Goal: Transaction & Acquisition: Purchase product/service

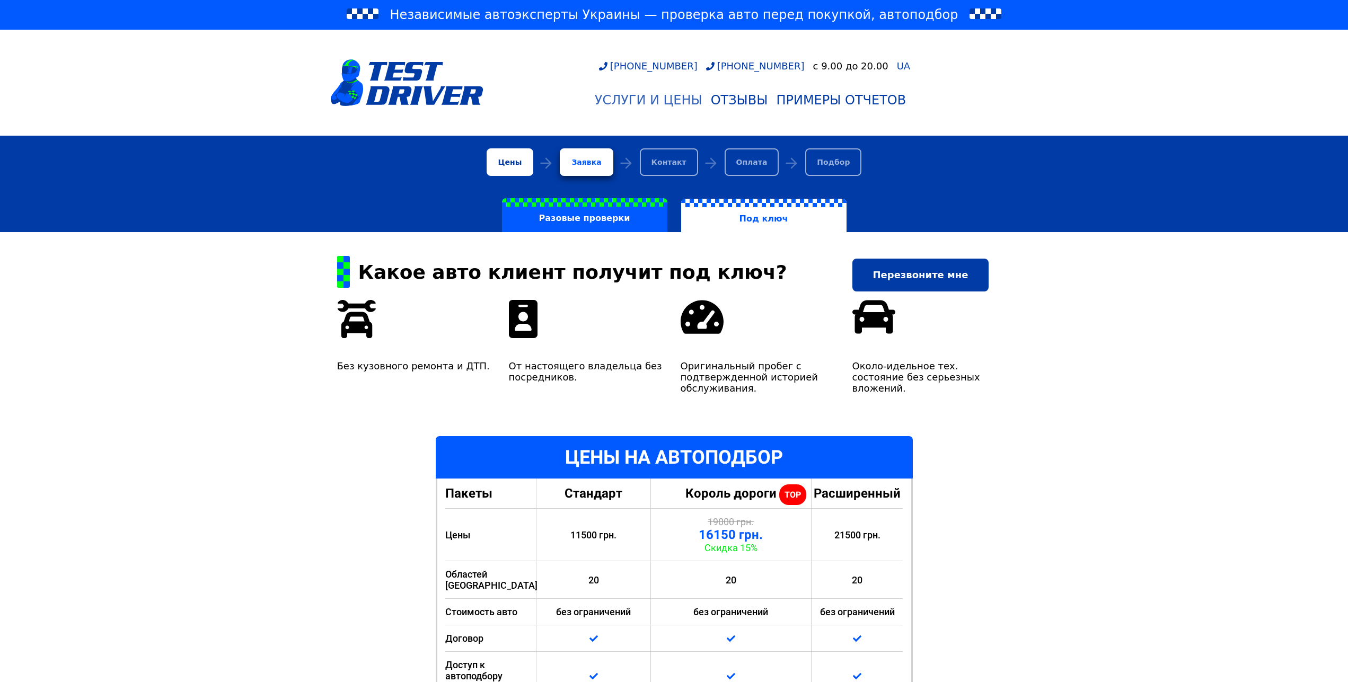
click at [654, 98] on div "Услуги и цены" at bounding box center [649, 100] width 108 height 15
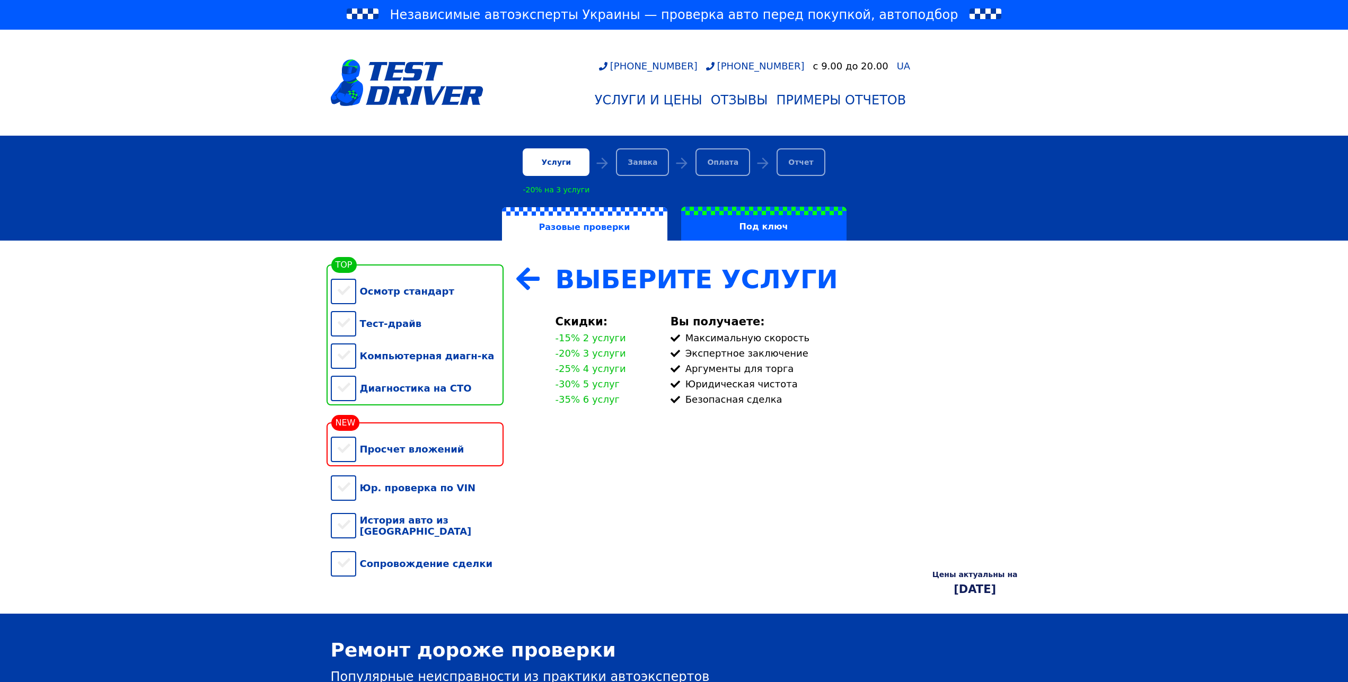
scroll to position [108, 0]
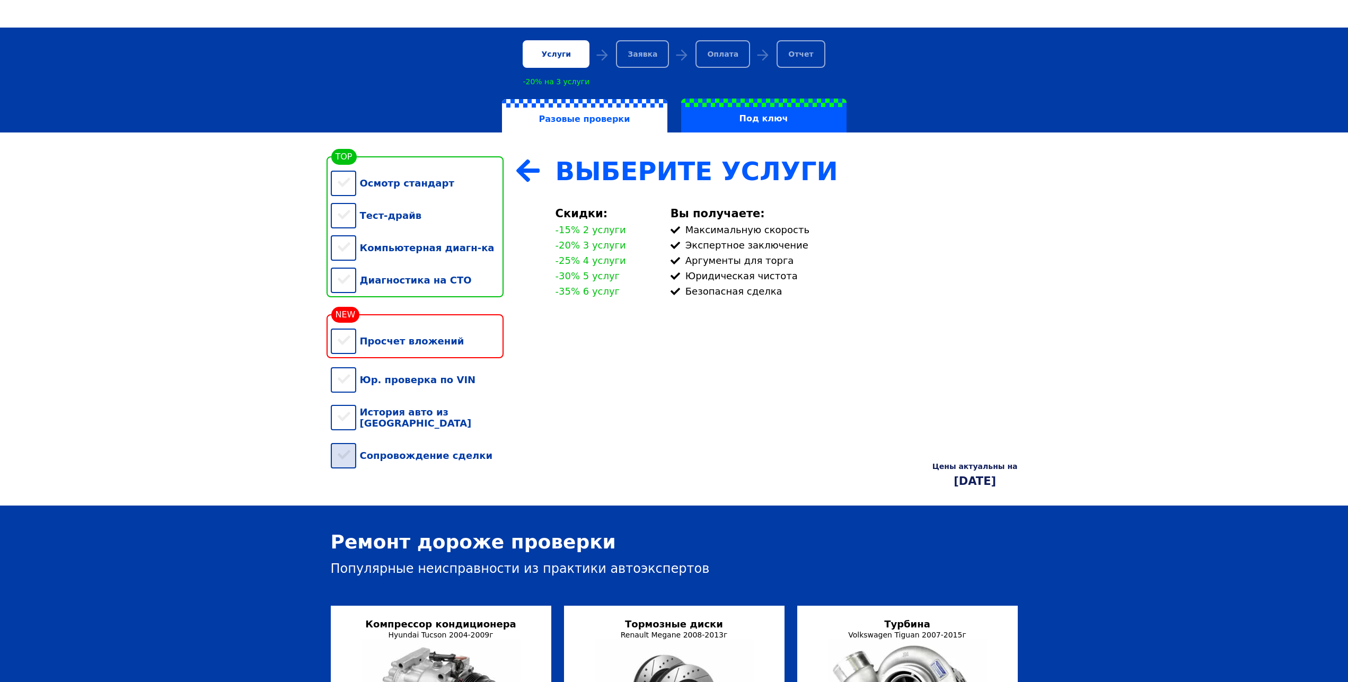
click at [344, 461] on div "Сопровождение сделки" at bounding box center [417, 455] width 173 height 32
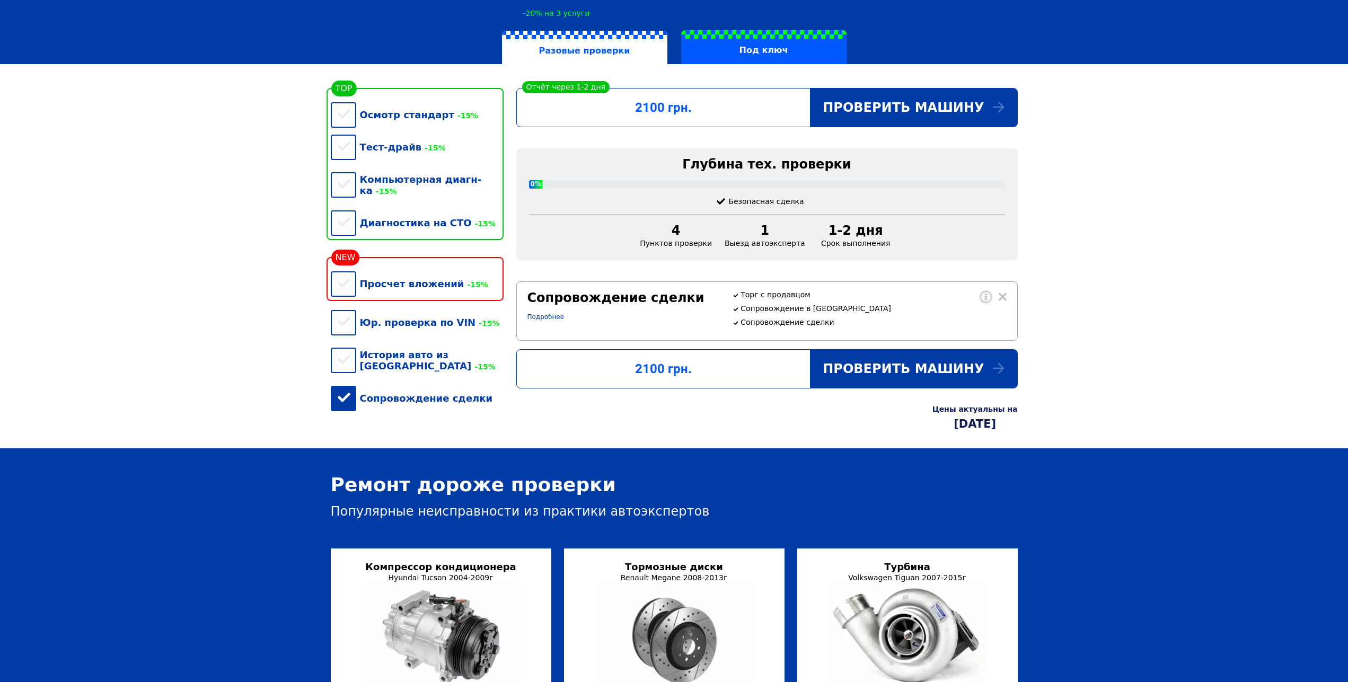
scroll to position [162, 0]
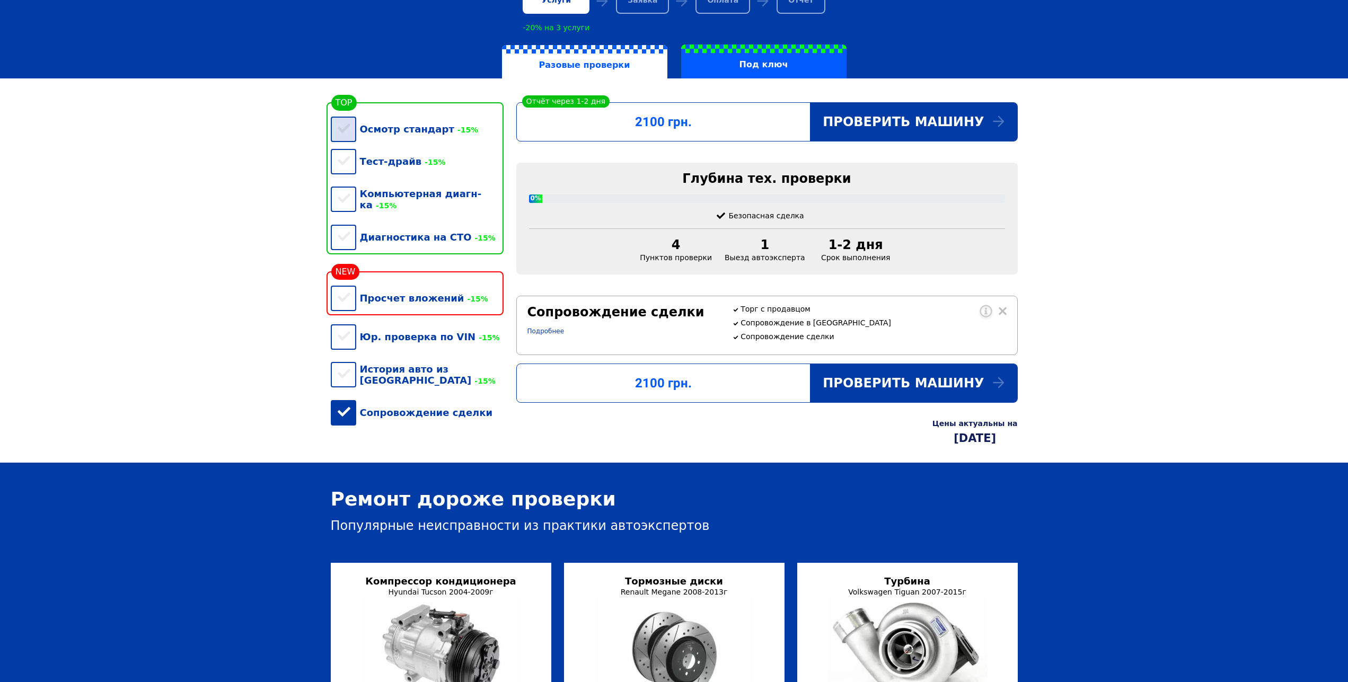
click at [346, 133] on div "Осмотр стандарт -15%" at bounding box center [417, 129] width 173 height 32
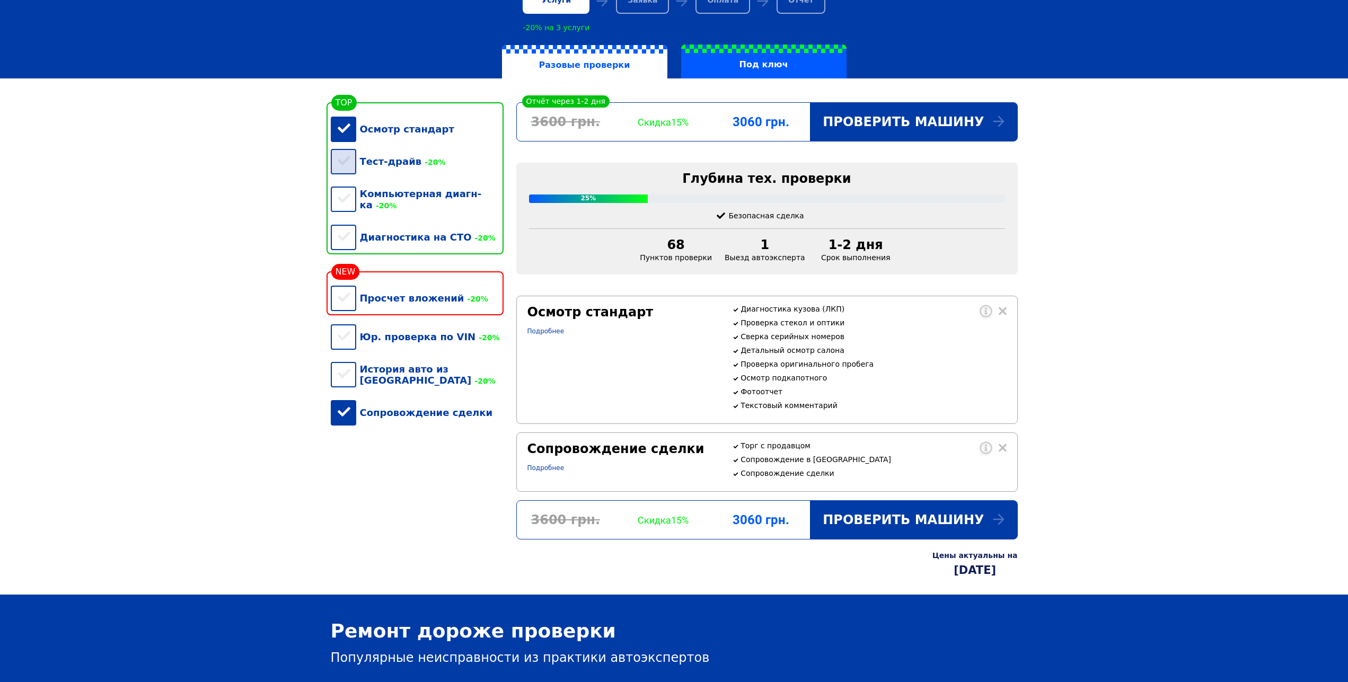
click at [341, 178] on div "Тест-драйв -20%" at bounding box center [417, 161] width 173 height 32
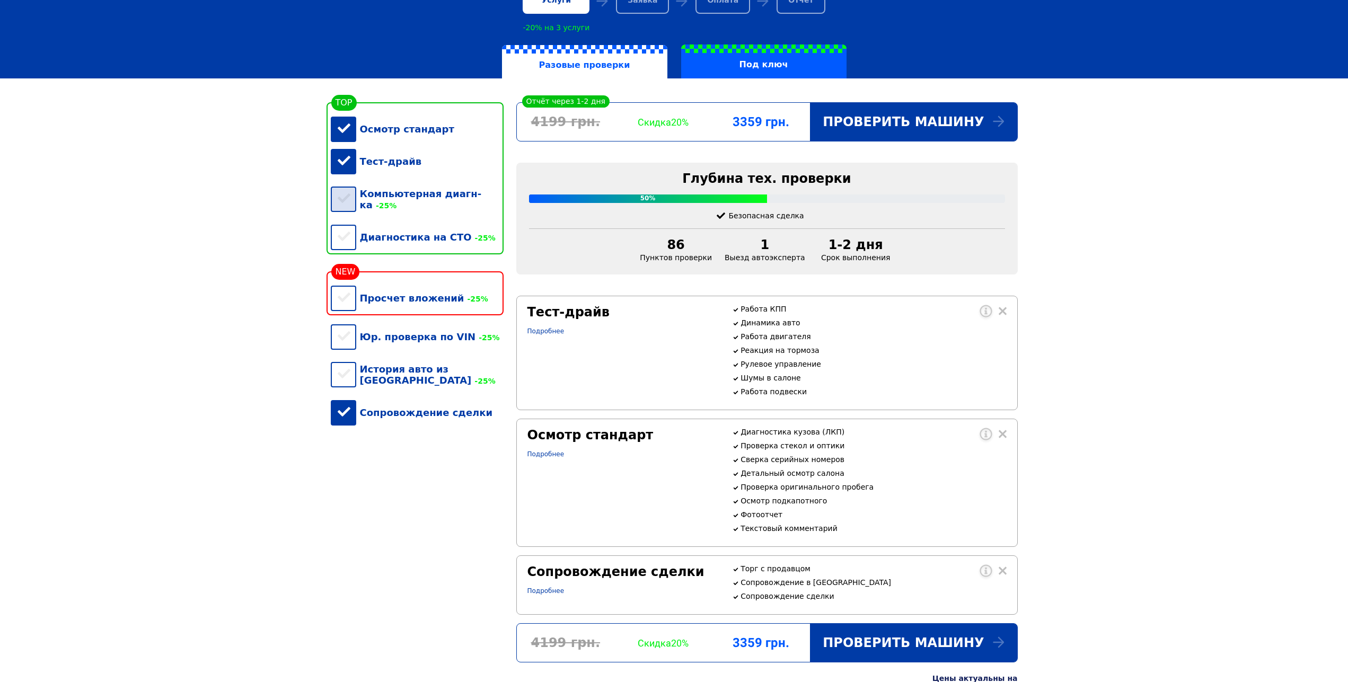
click at [336, 200] on div "Компьютерная диагн-ка -25%" at bounding box center [417, 199] width 173 height 43
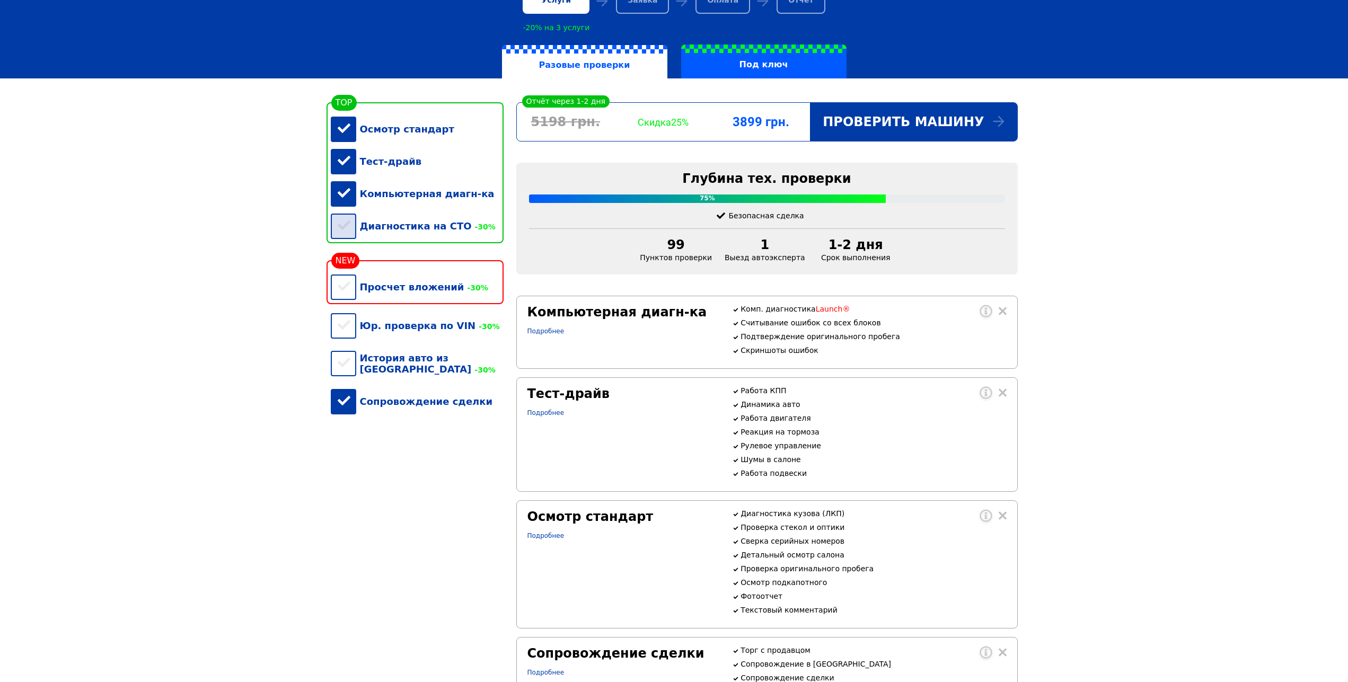
click at [335, 241] on div "Диагностика на СТО -30%" at bounding box center [417, 226] width 173 height 32
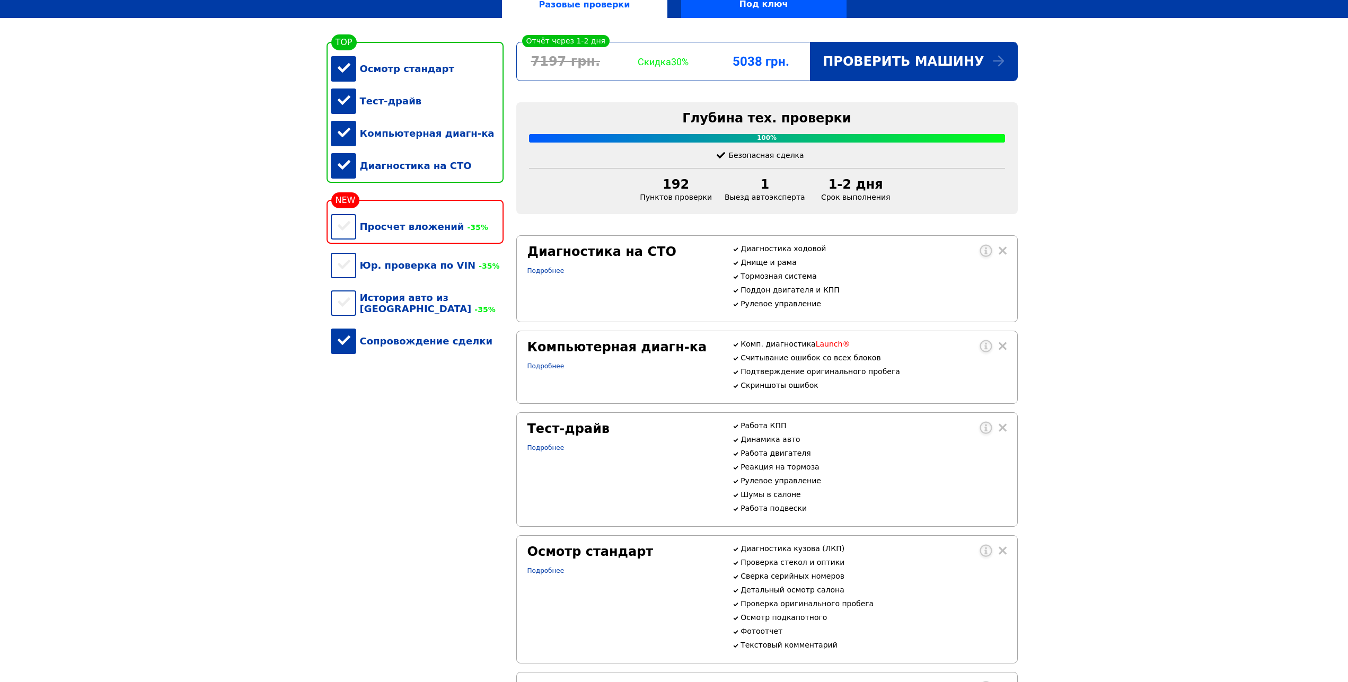
scroll to position [216, 0]
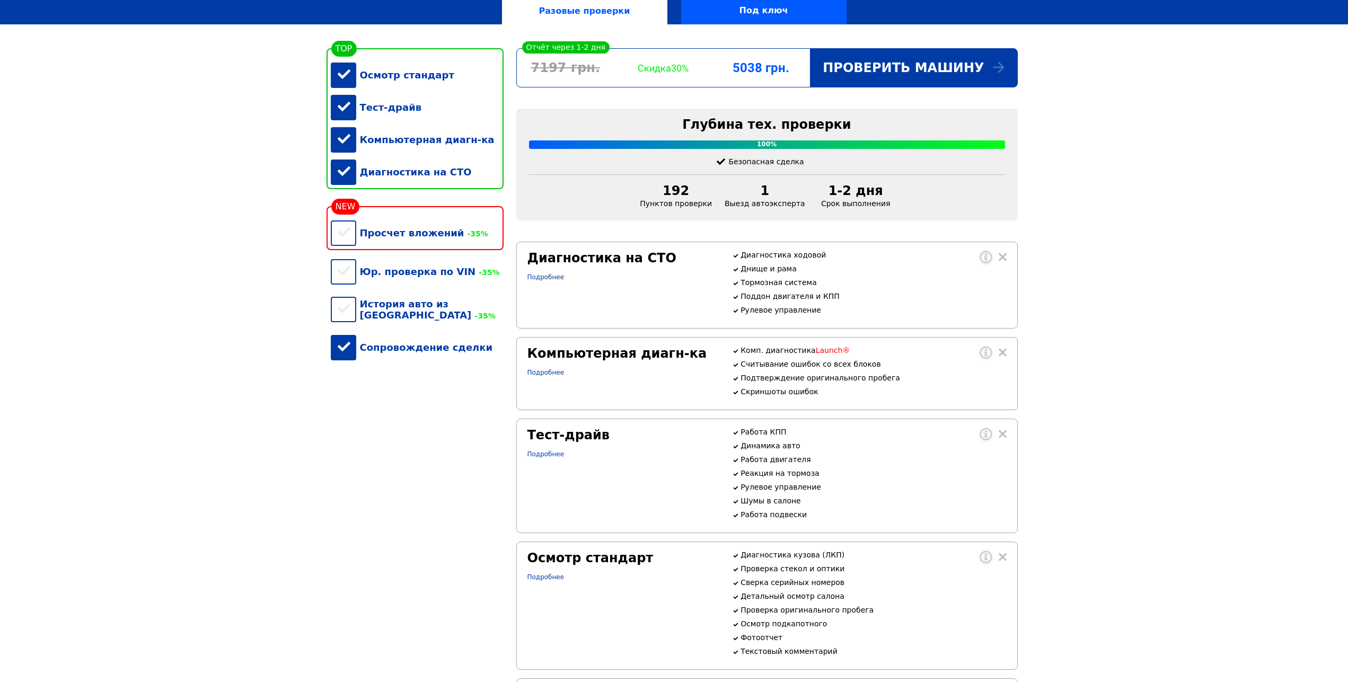
click at [341, 150] on div "Компьютерная диагн-ка" at bounding box center [417, 140] width 173 height 32
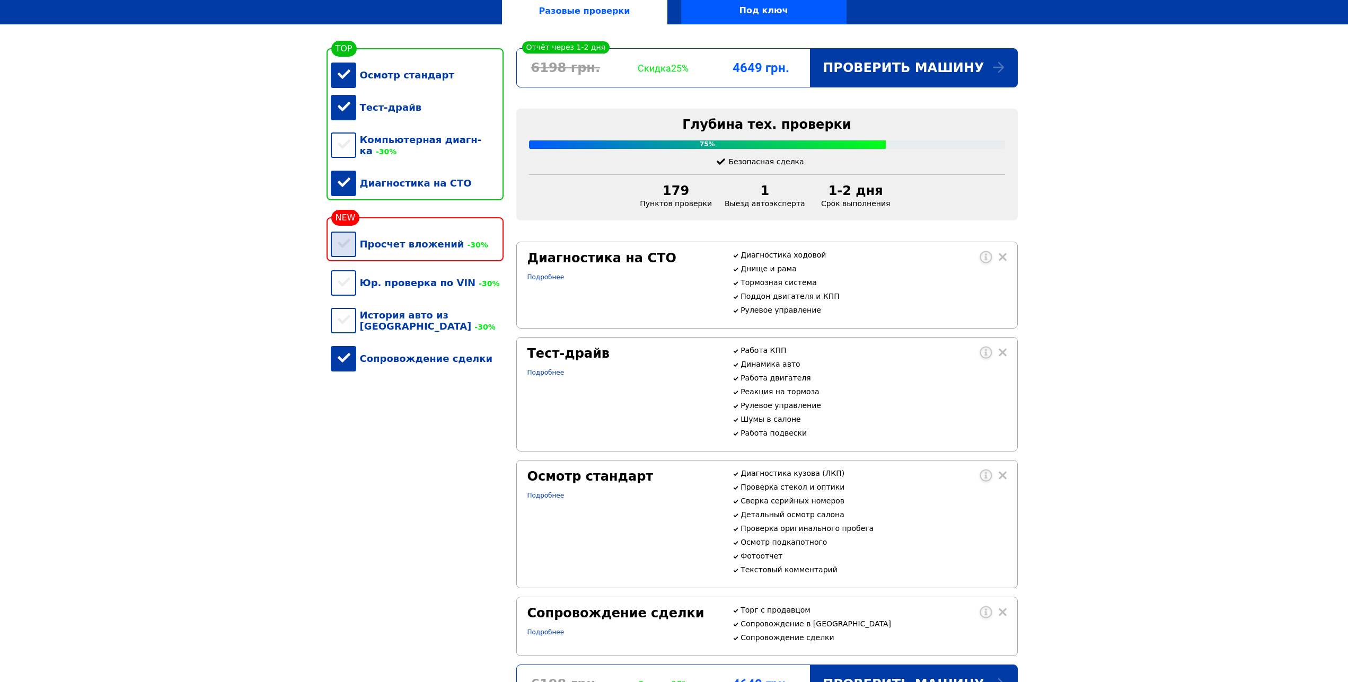
click at [342, 245] on div "Просчет вложений -30%" at bounding box center [417, 244] width 173 height 32
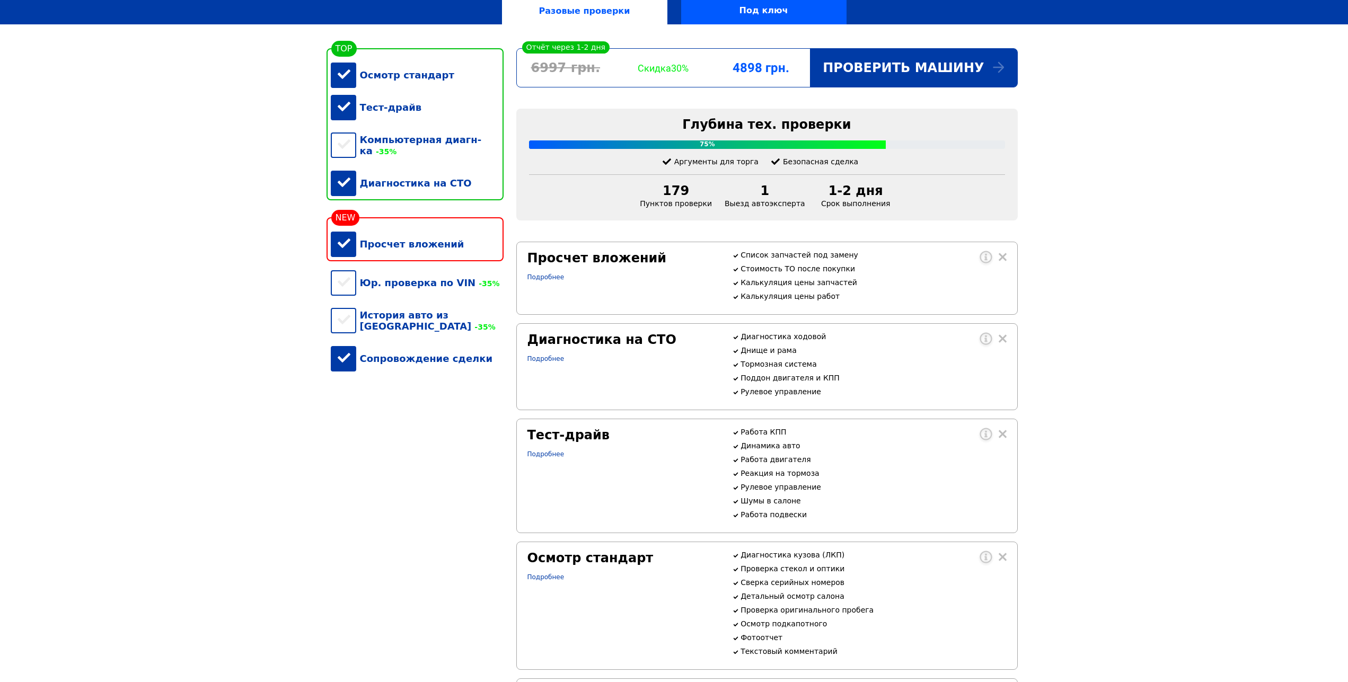
click at [347, 172] on div "Диагностика на СТО" at bounding box center [417, 183] width 173 height 32
click at [342, 116] on div "Тест-драйв" at bounding box center [417, 107] width 173 height 32
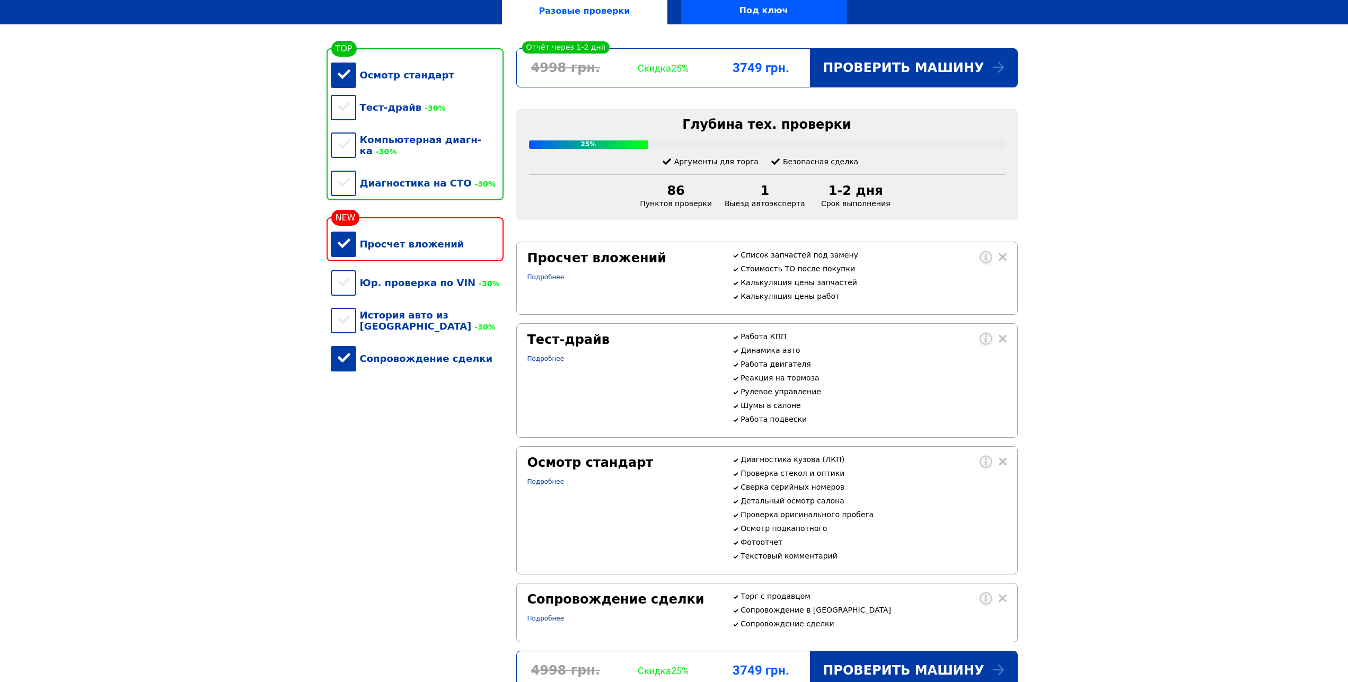
click at [342, 80] on div "Осмотр стандарт" at bounding box center [417, 75] width 173 height 32
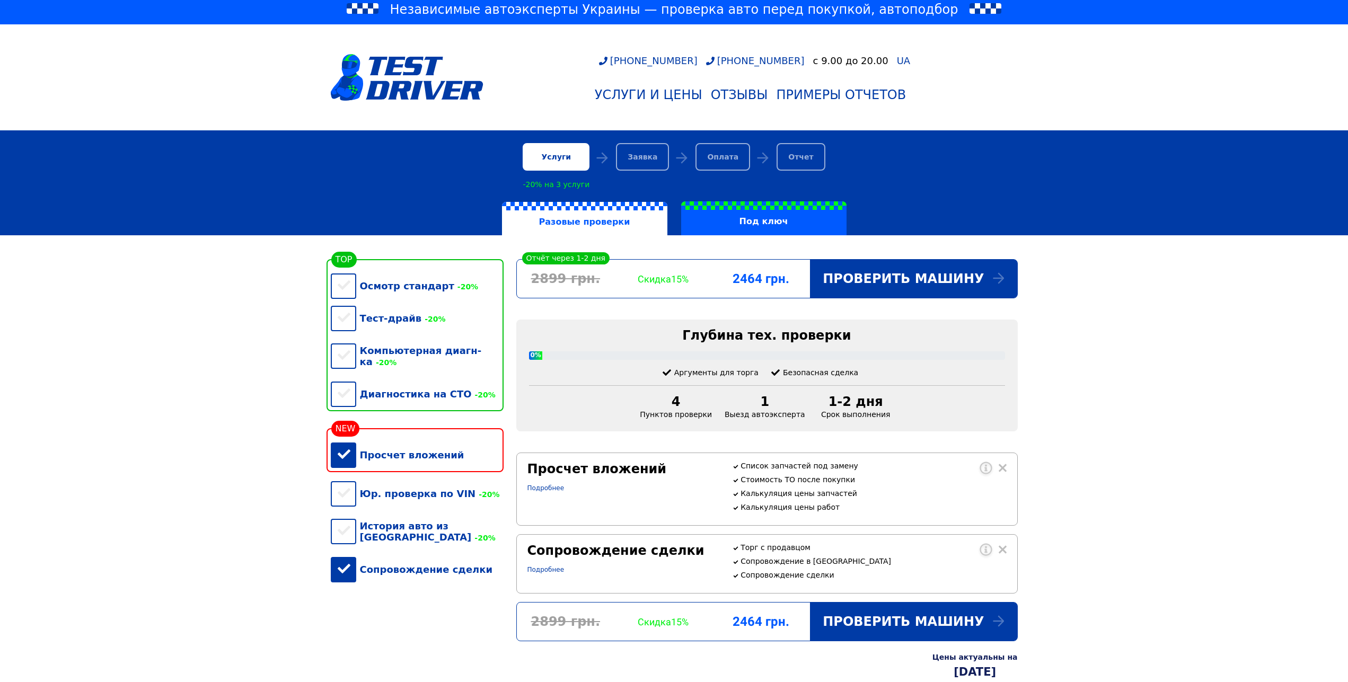
scroll to position [0, 0]
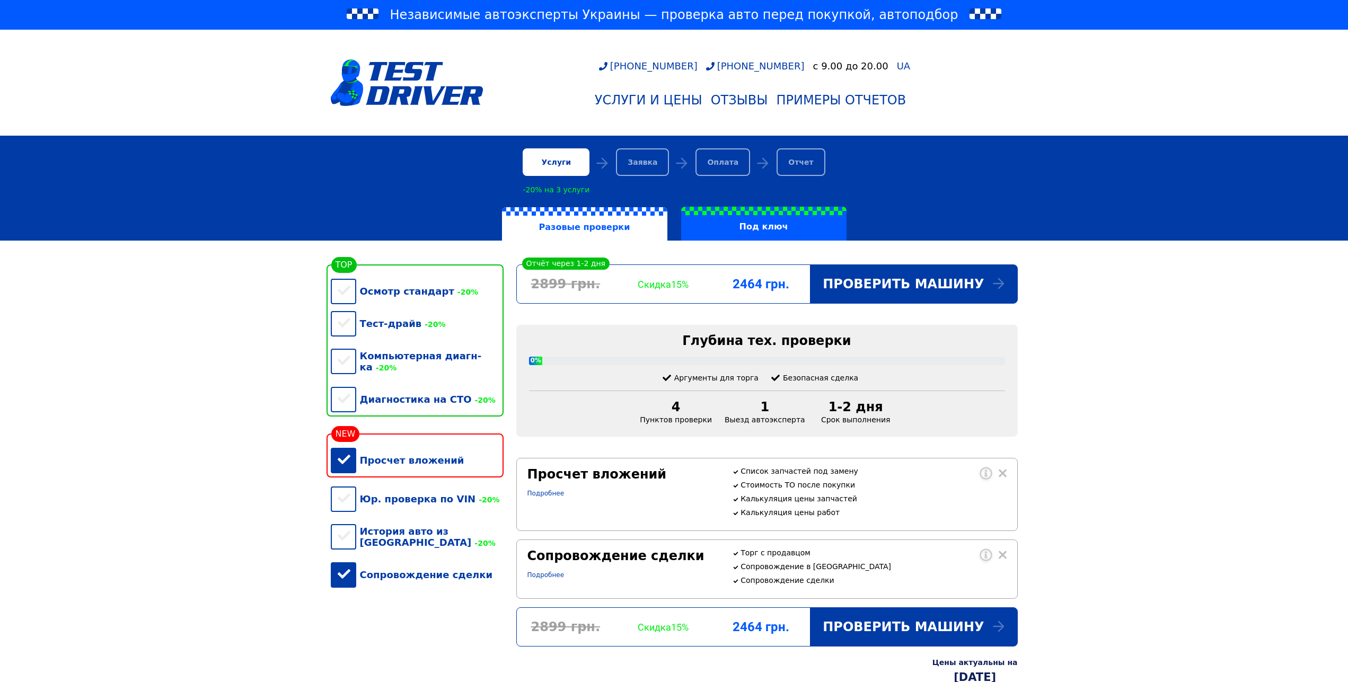
click at [489, 7] on span "Независимые автоэксперты Украины — проверка авто перед покупкой, автоподбор" at bounding box center [674, 14] width 568 height 17
click at [399, 88] on img at bounding box center [407, 82] width 153 height 47
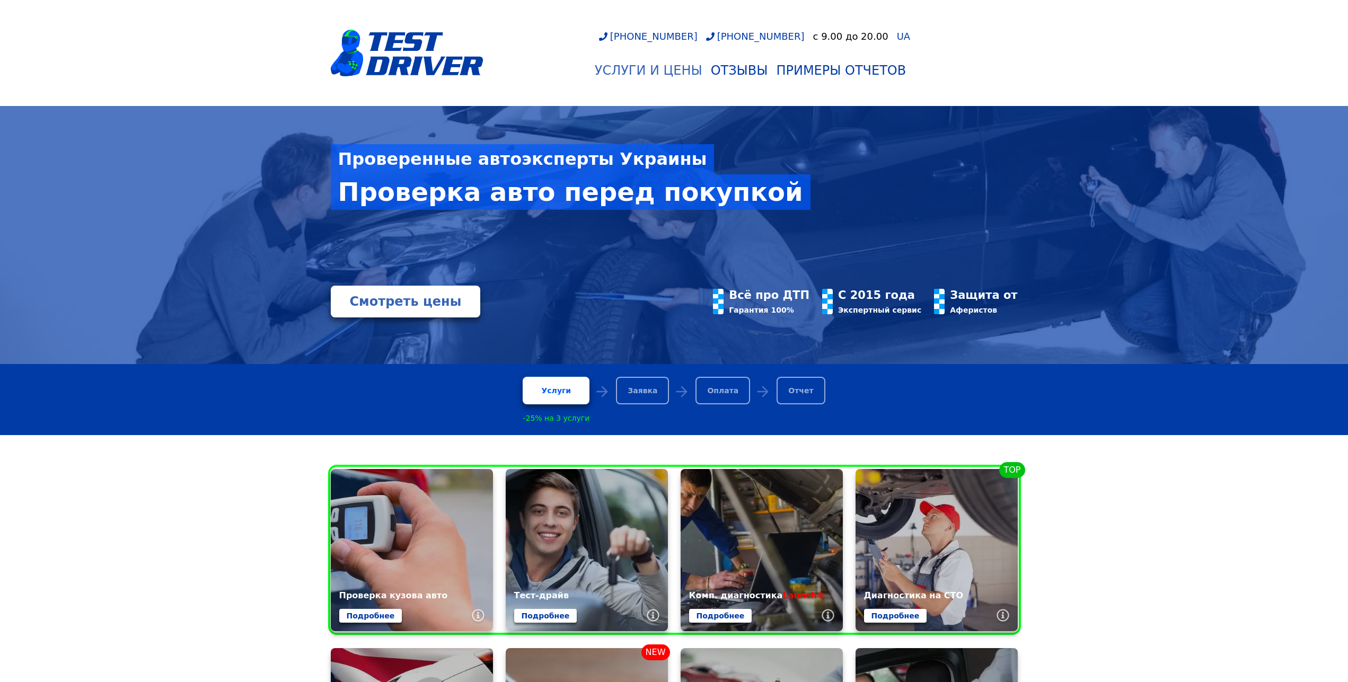
click at [679, 69] on div "Услуги и цены" at bounding box center [649, 70] width 108 height 15
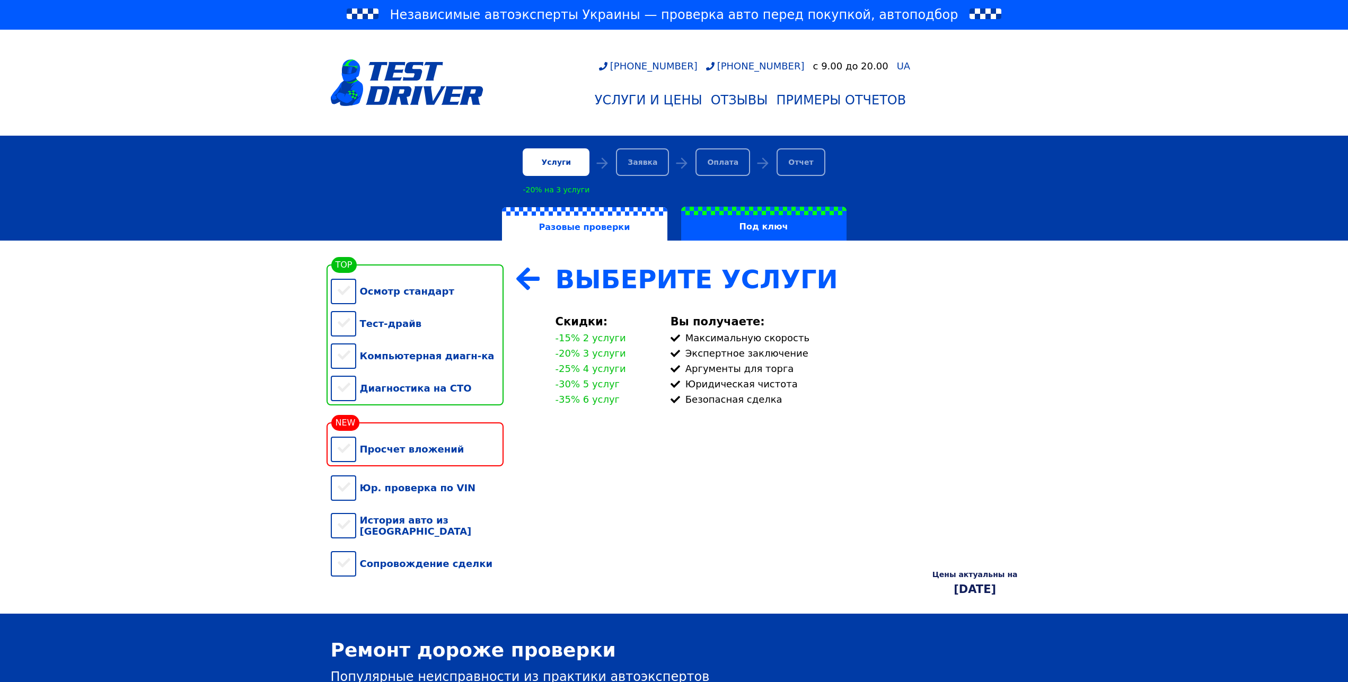
click at [459, 8] on span "Независимые автоэксперты Украины — проверка авто перед покупкой, автоподбор" at bounding box center [674, 14] width 568 height 17
click at [432, 15] on span "Независимые автоэксперты Украины — проверка авто перед покупкой, автоподбор" at bounding box center [674, 14] width 568 height 17
click at [416, 93] on img at bounding box center [407, 82] width 153 height 47
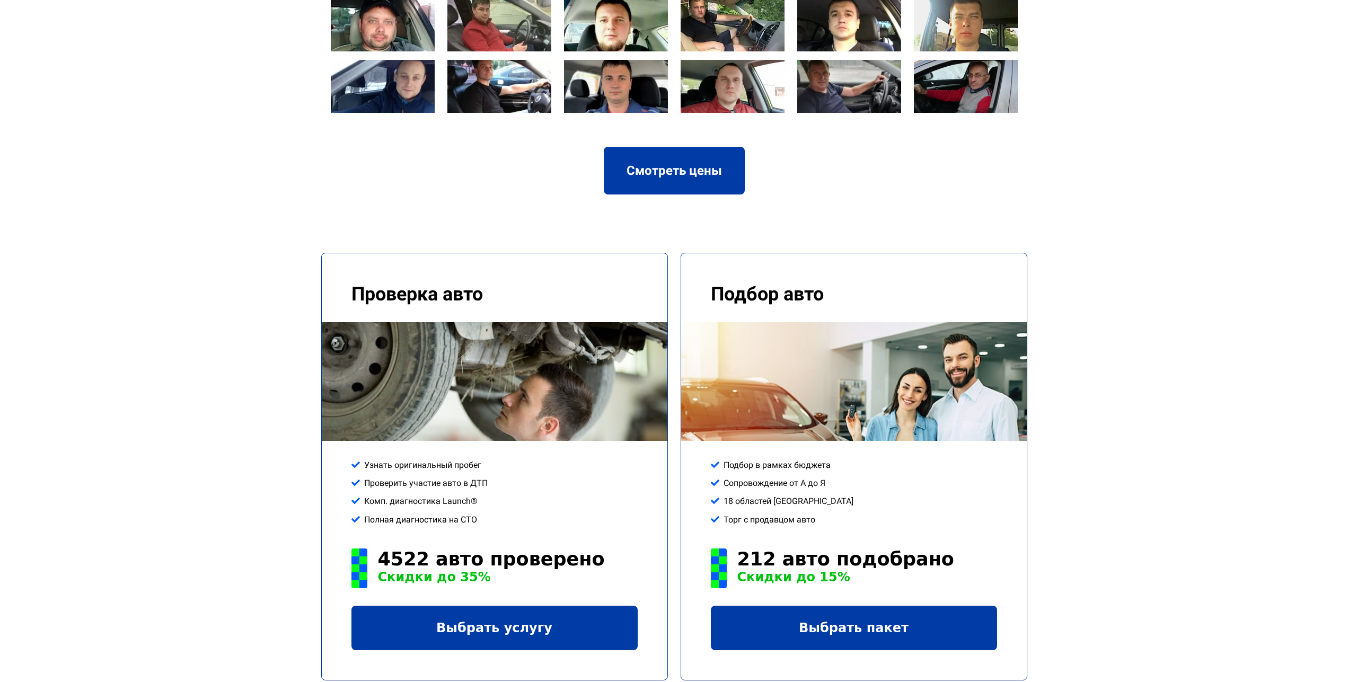
scroll to position [1460, 0]
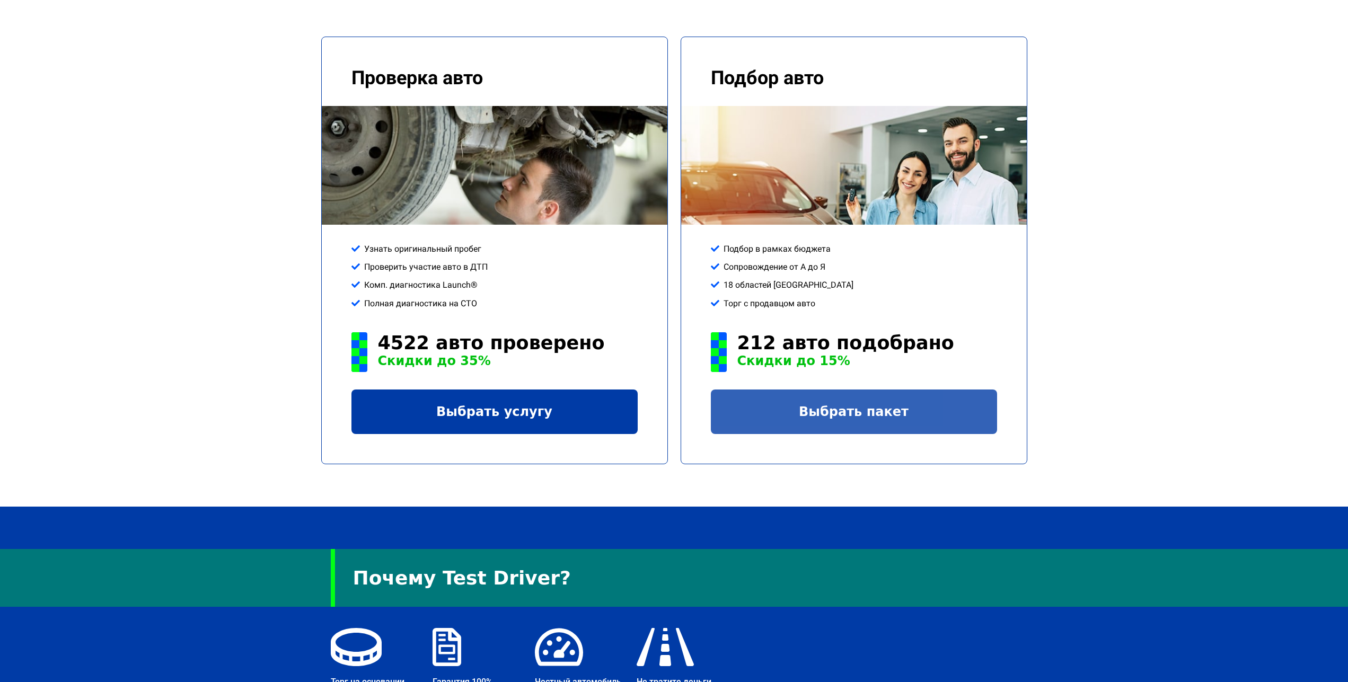
click at [821, 390] on link "Выбрать пакет" at bounding box center [854, 412] width 286 height 45
